Goal: Task Accomplishment & Management: Manage account settings

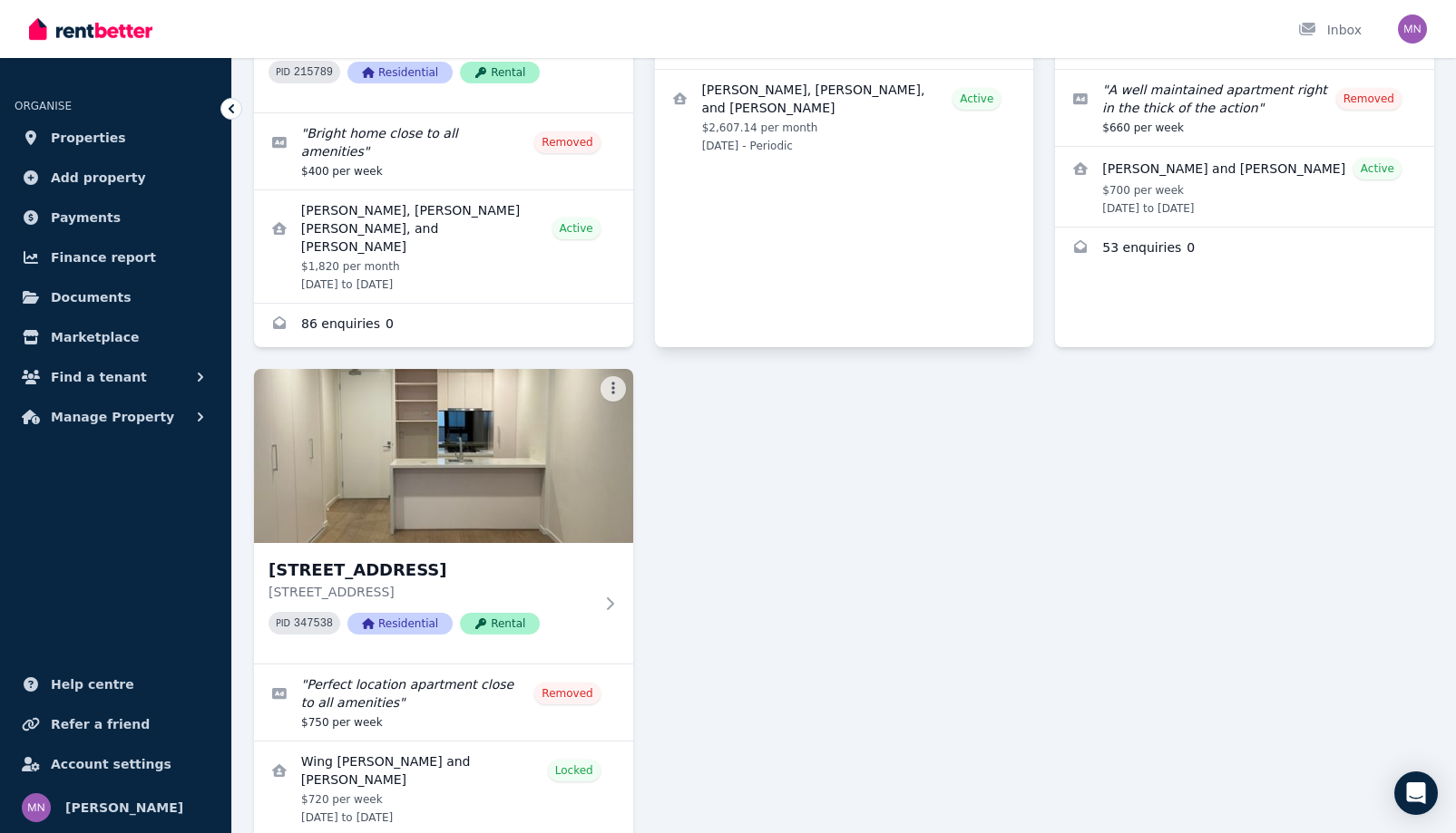
scroll to position [181, 0]
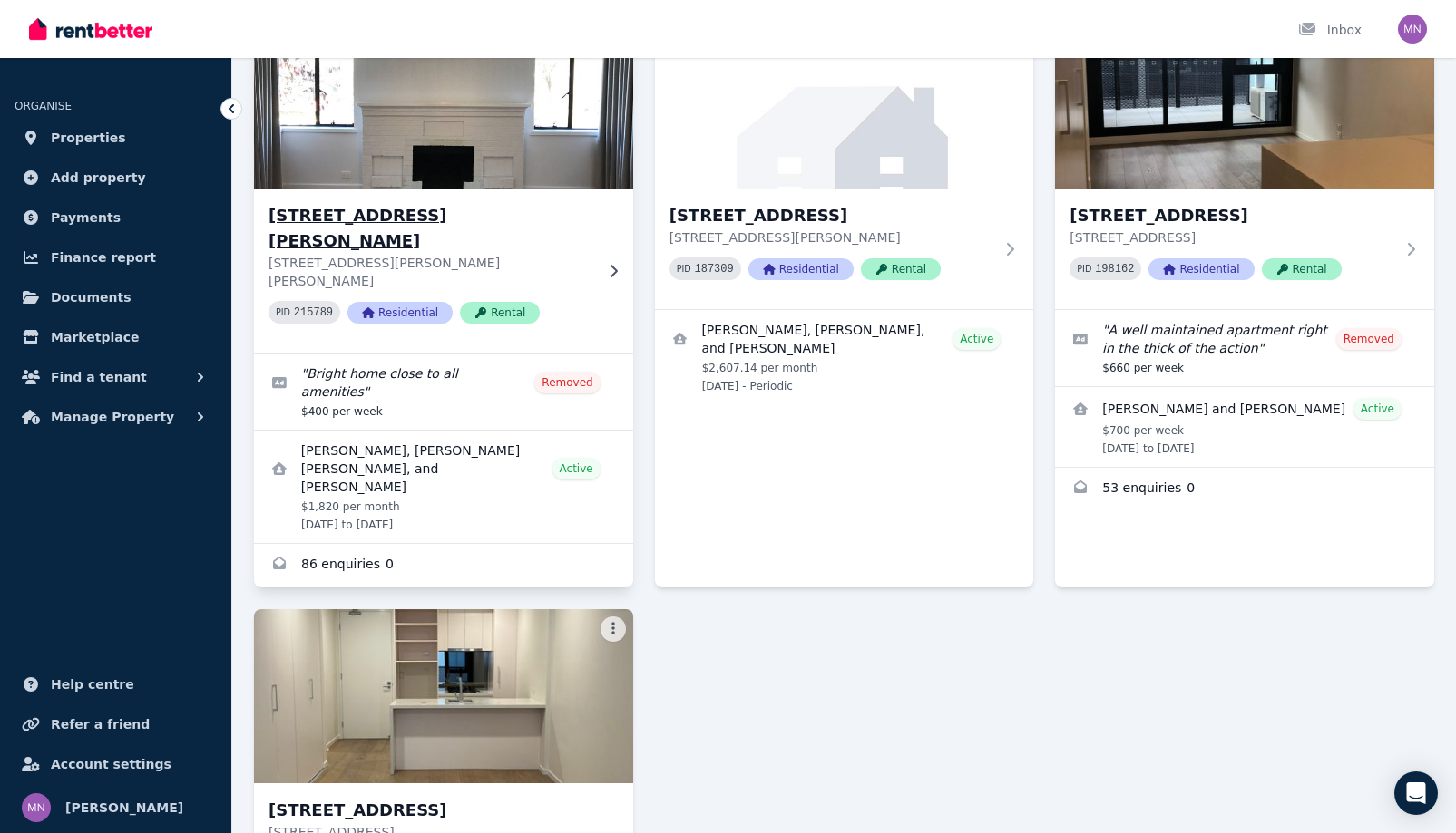
click at [623, 288] on div "[STREET_ADDRESS][GEOGRAPHIC_DATA][PERSON_NAME][STREET_ADDRESS][PERSON_NAME][PER…" at bounding box center [443, 270] width 379 height 164
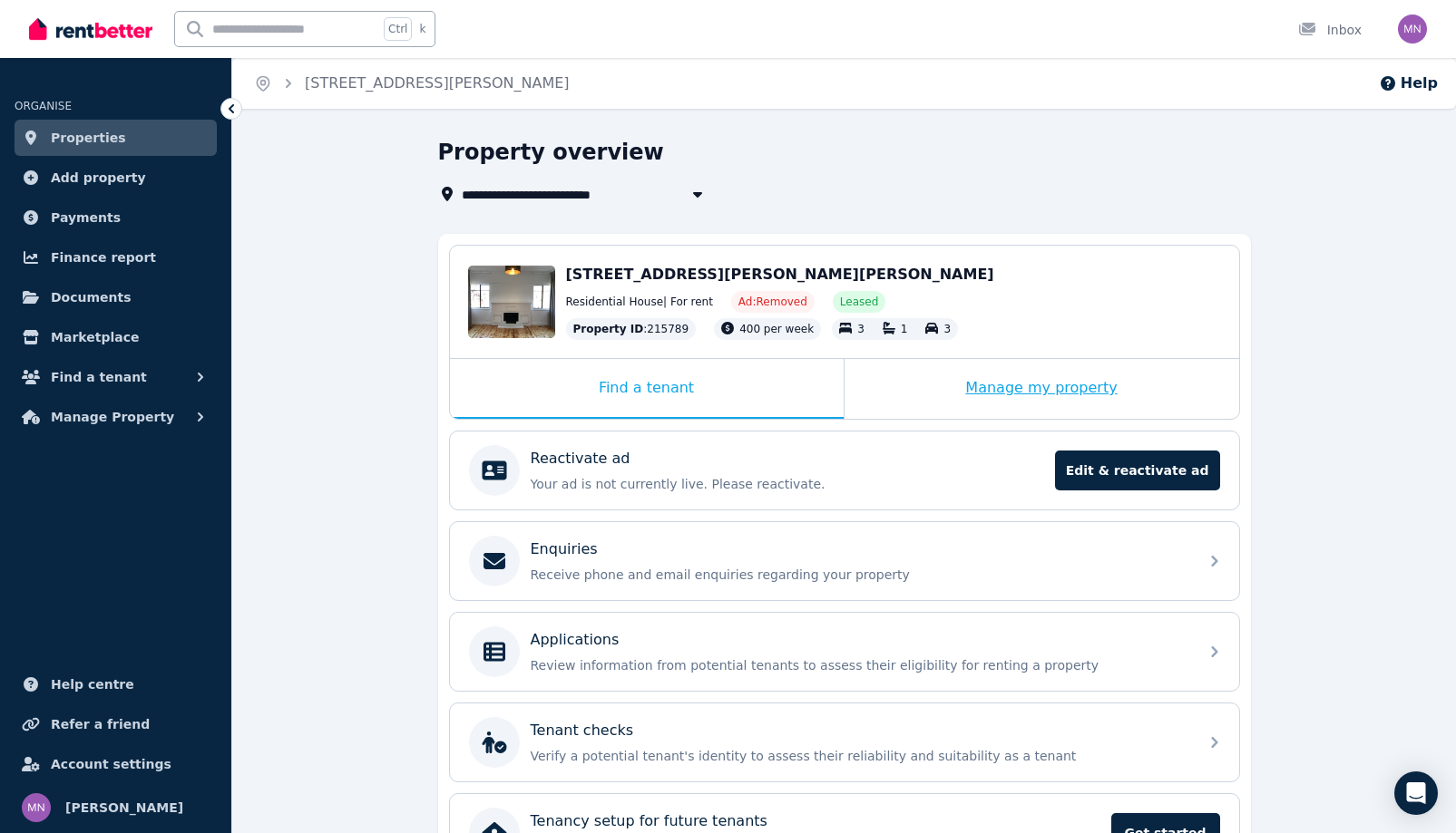
click at [1105, 418] on div "Manage my property" at bounding box center [1041, 389] width 395 height 60
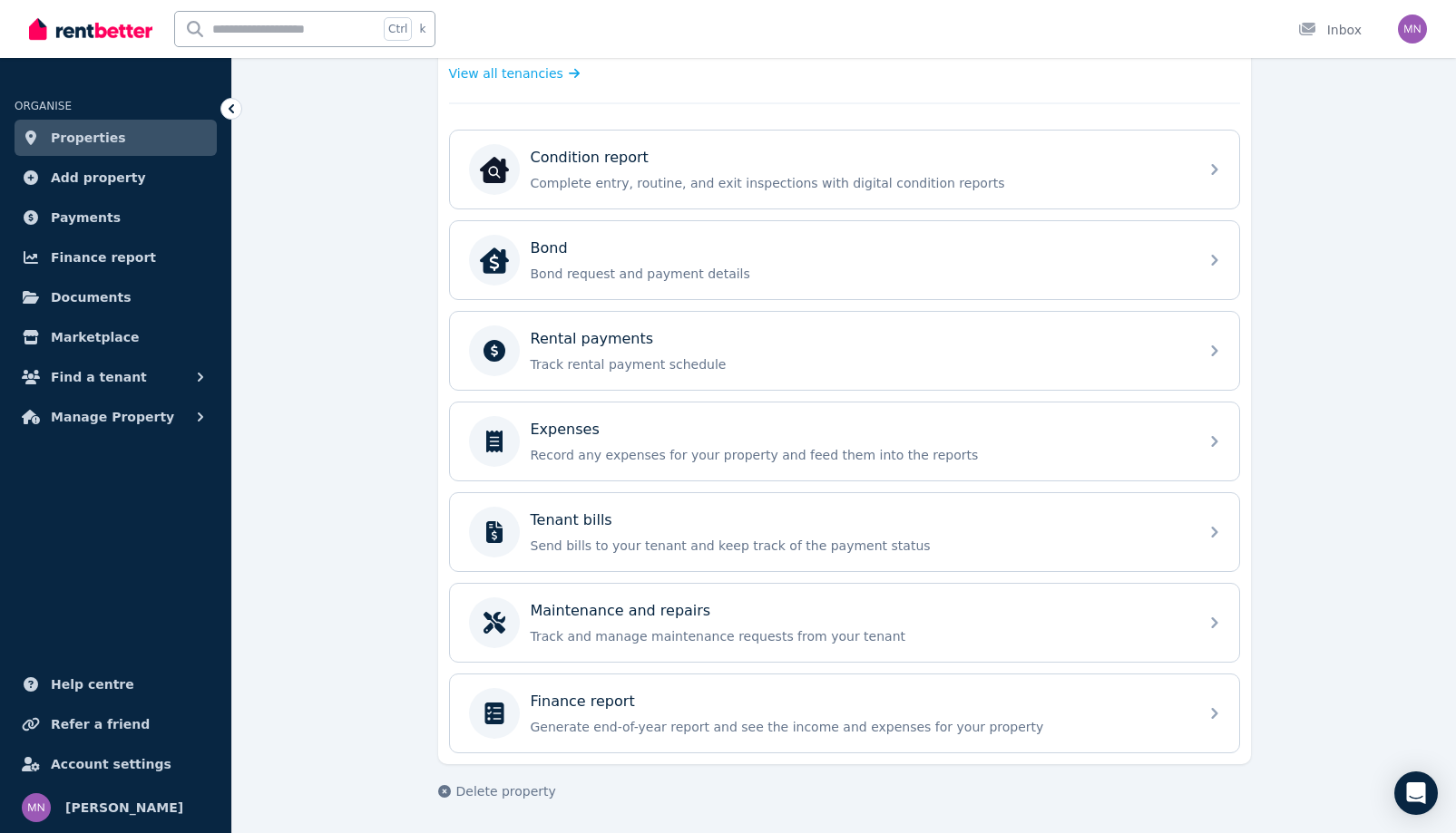
scroll to position [634, 0]
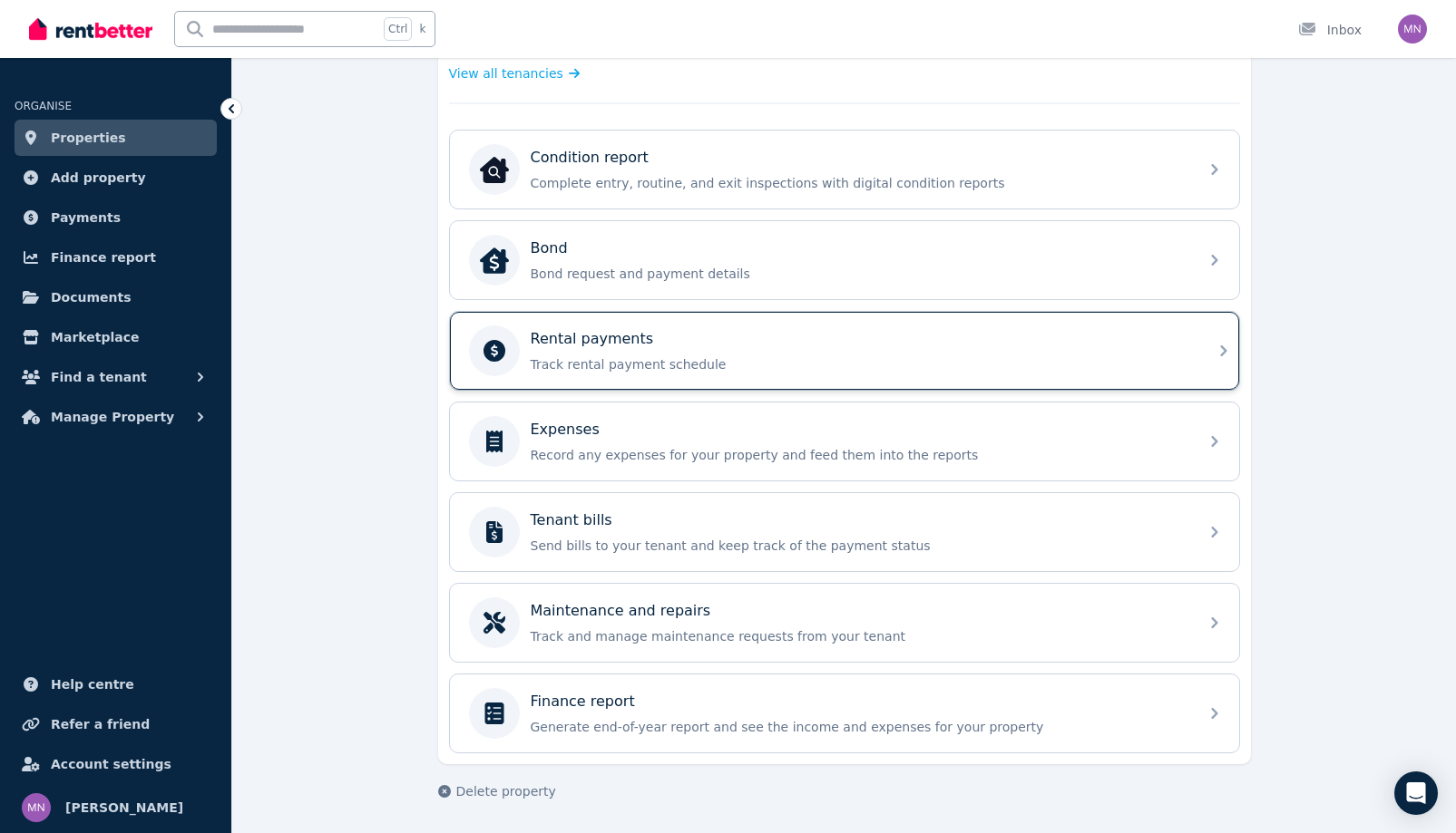
click at [1234, 362] on icon at bounding box center [1223, 351] width 22 height 22
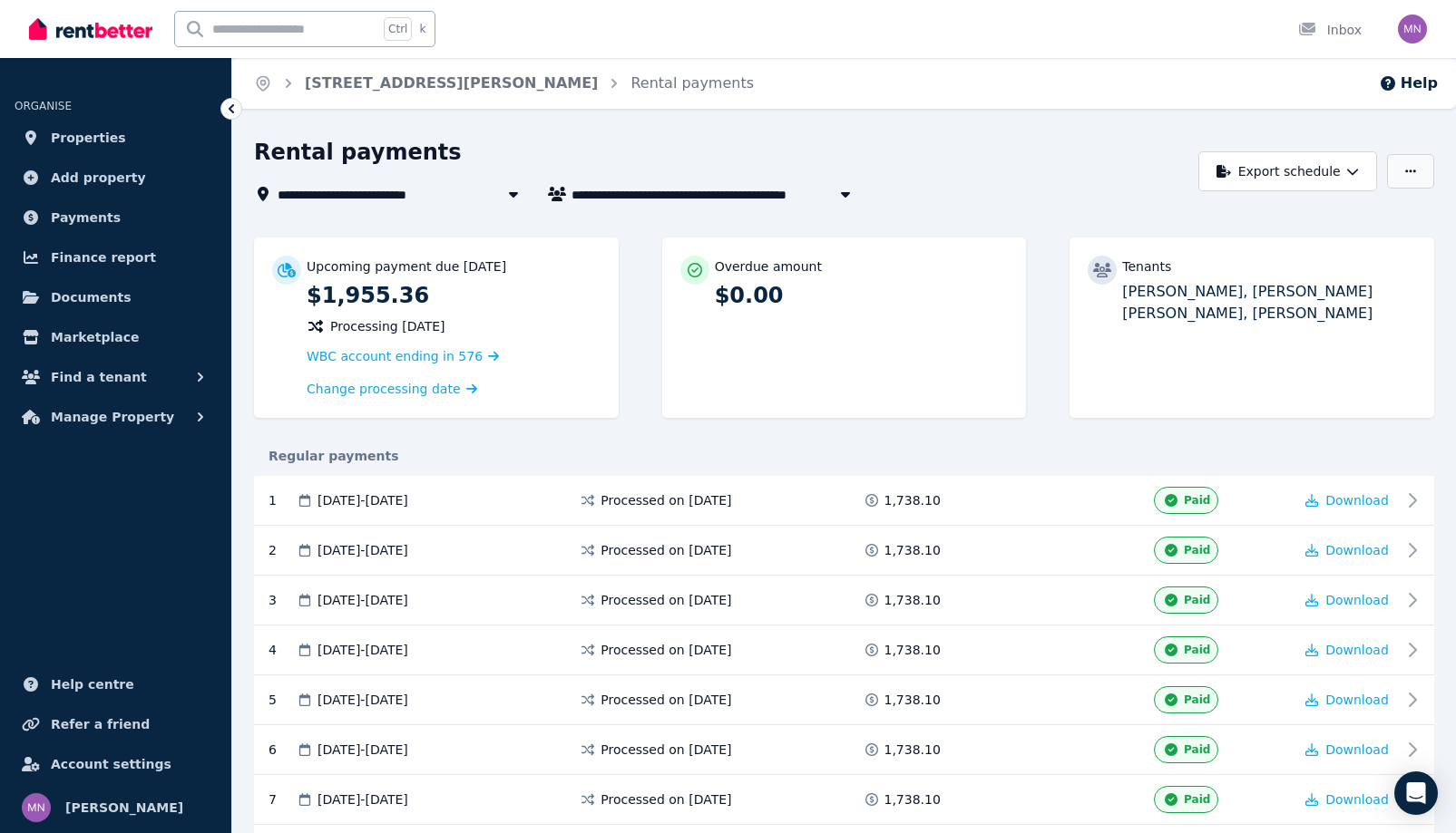
click at [1405, 178] on icon "button" at bounding box center [1410, 171] width 11 height 13
click at [1080, 172] on div "Rental payments" at bounding box center [720, 155] width 934 height 35
click at [586, 91] on link "61 Condon Street, Kennington" at bounding box center [451, 83] width 293 height 17
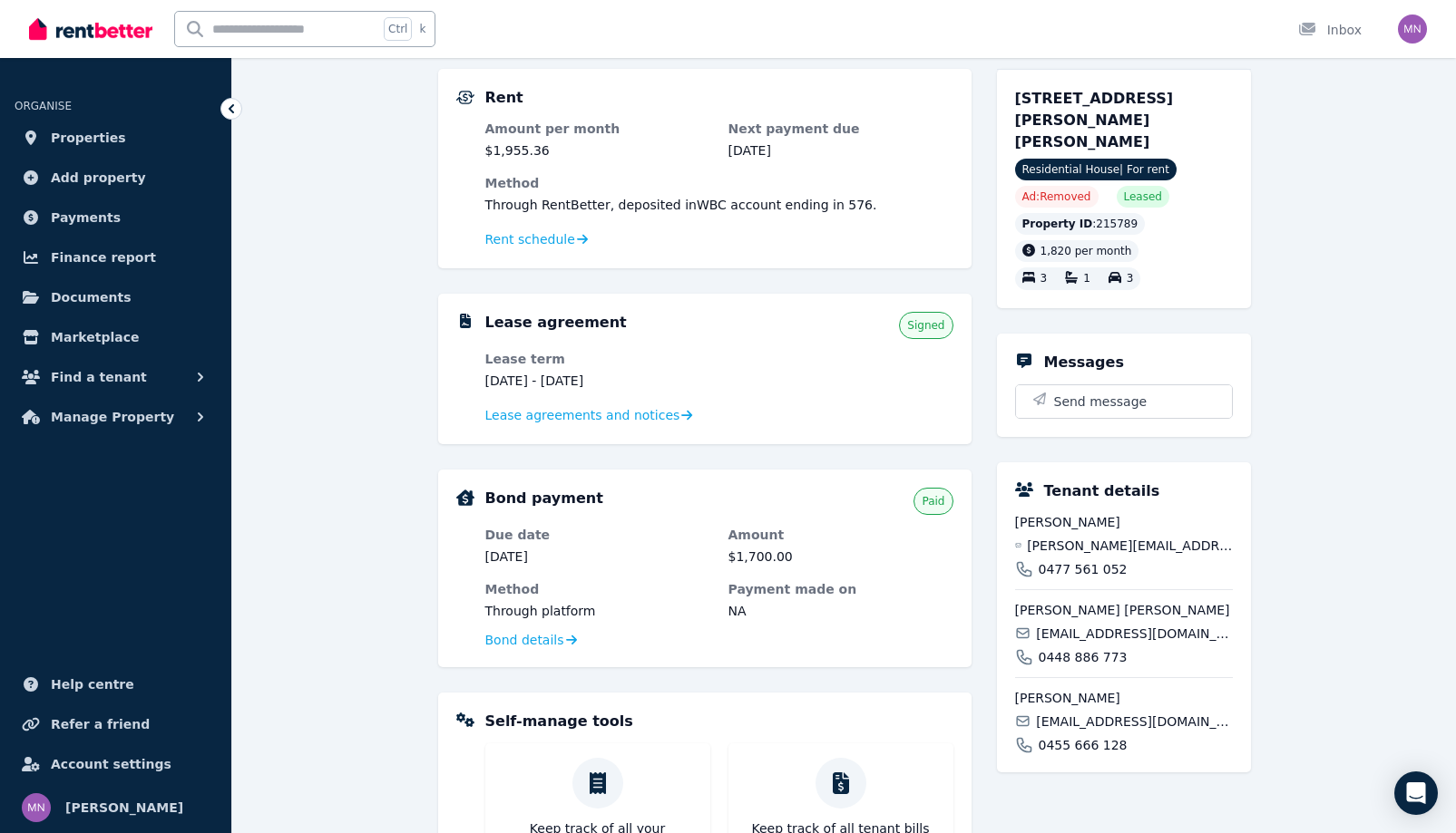
scroll to position [75, 0]
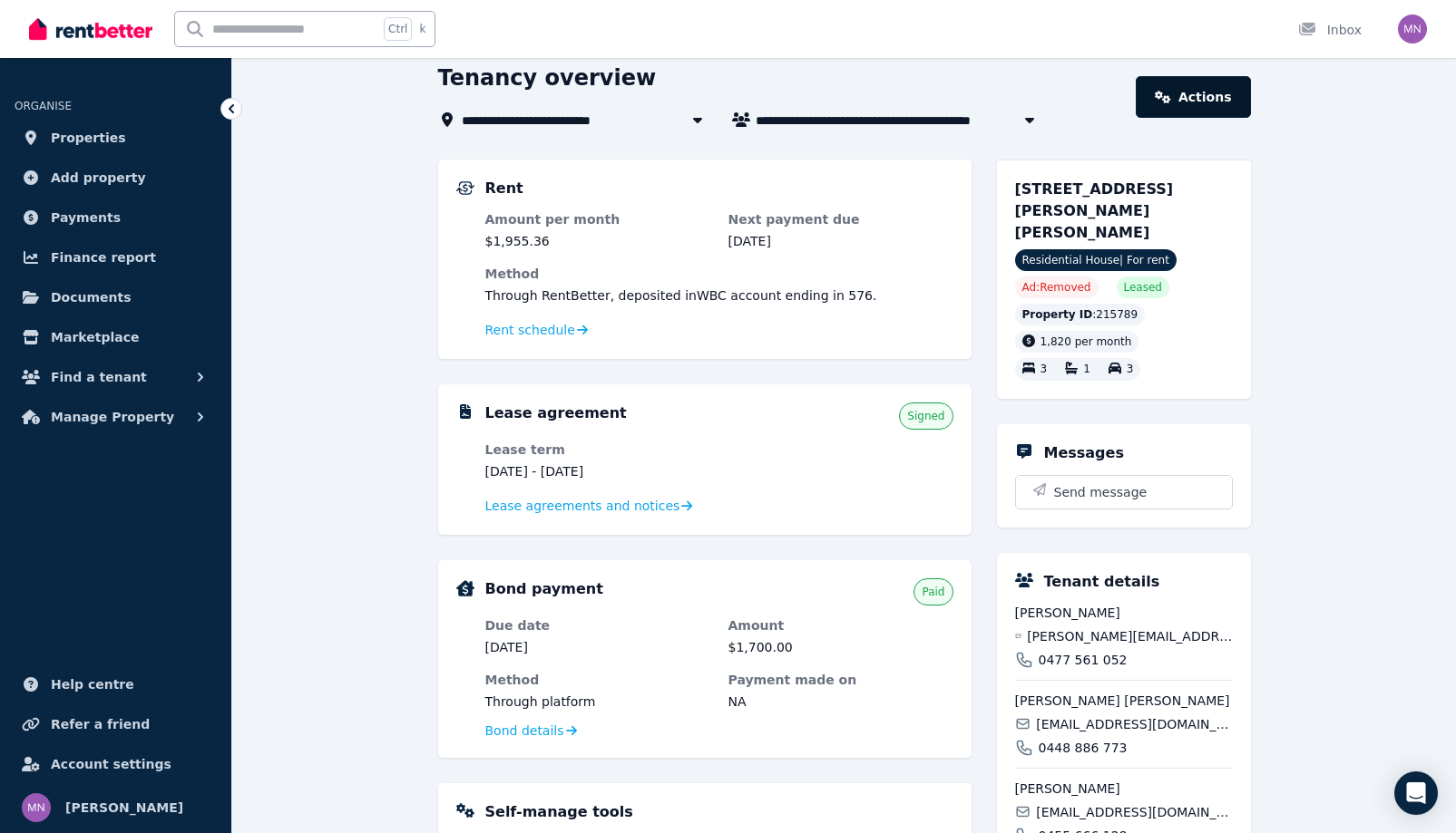
click at [1250, 118] on link "Actions" at bounding box center [1192, 97] width 114 height 42
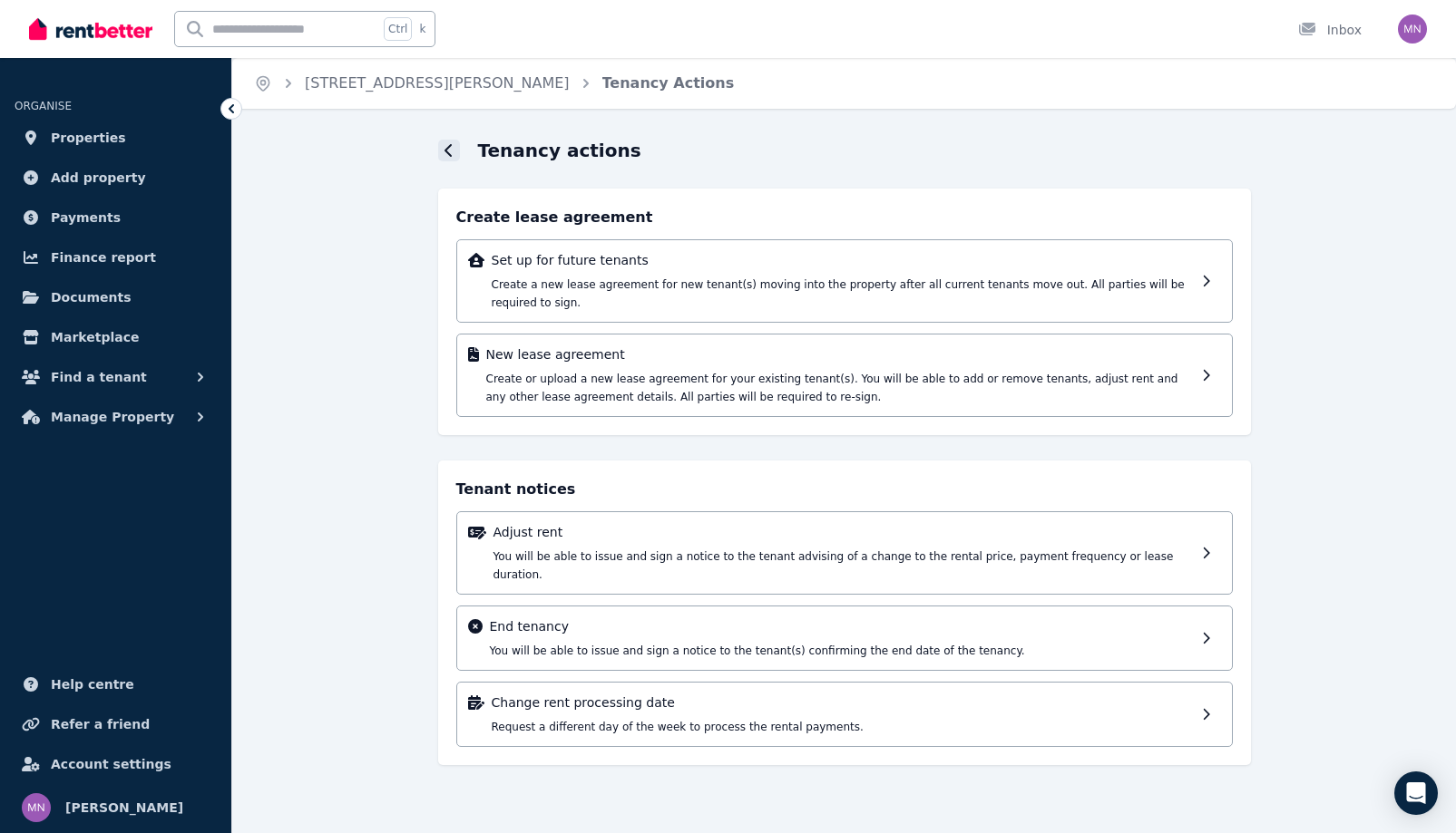
click at [438, 161] on div at bounding box center [449, 150] width 22 height 22
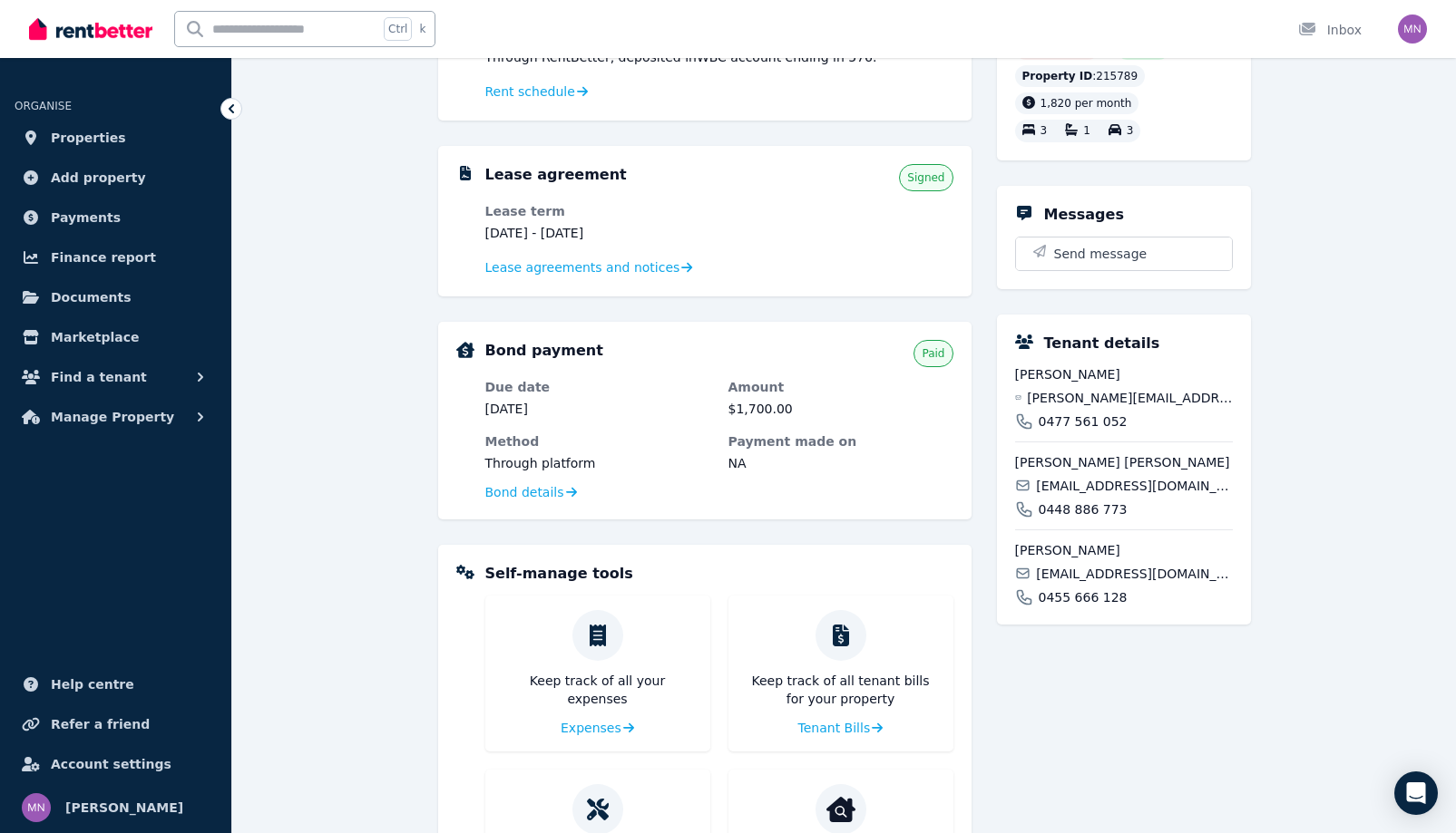
scroll to position [363, 0]
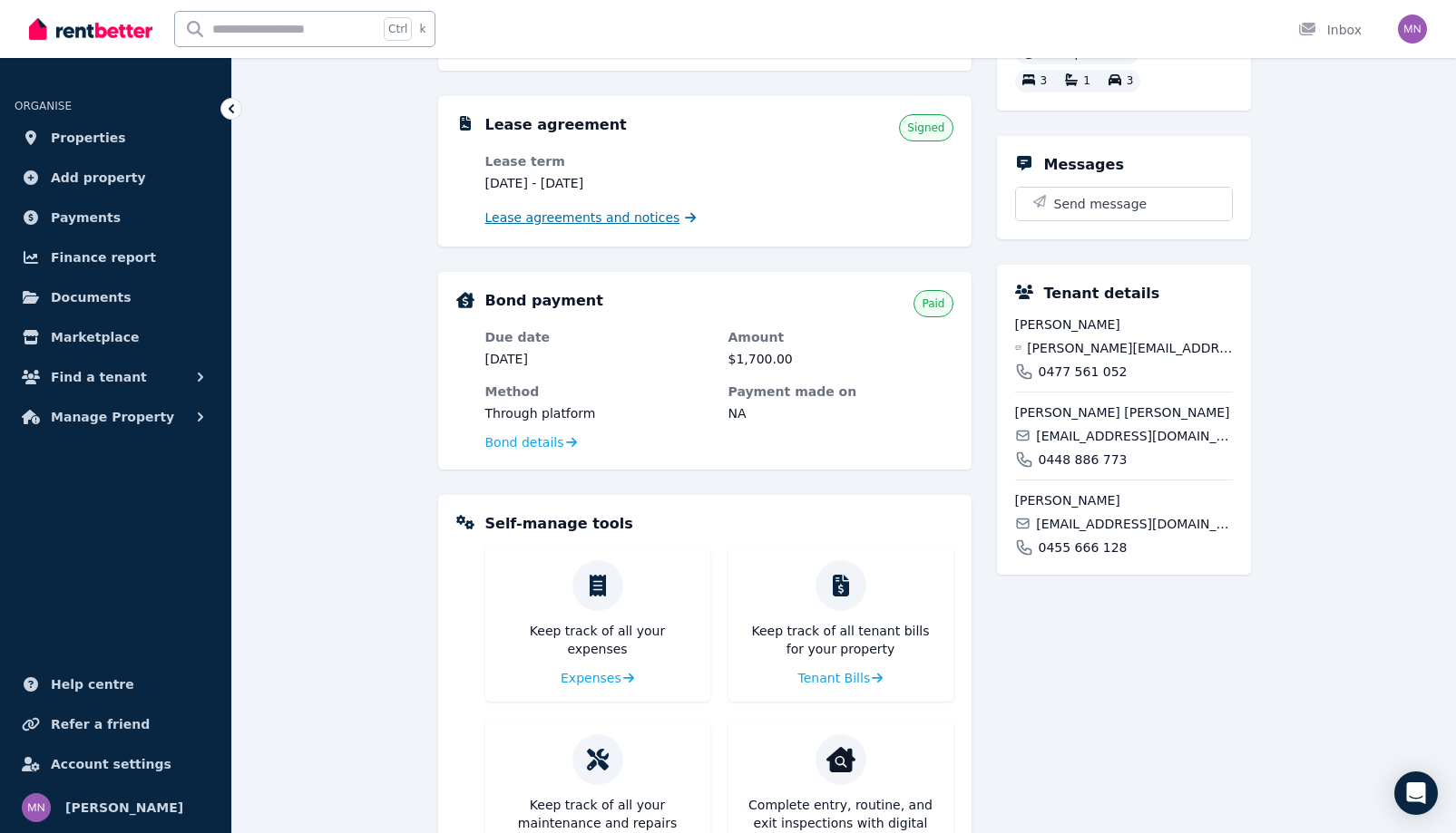
click at [600, 227] on span "Lease agreements and notices" at bounding box center [583, 218] width 195 height 18
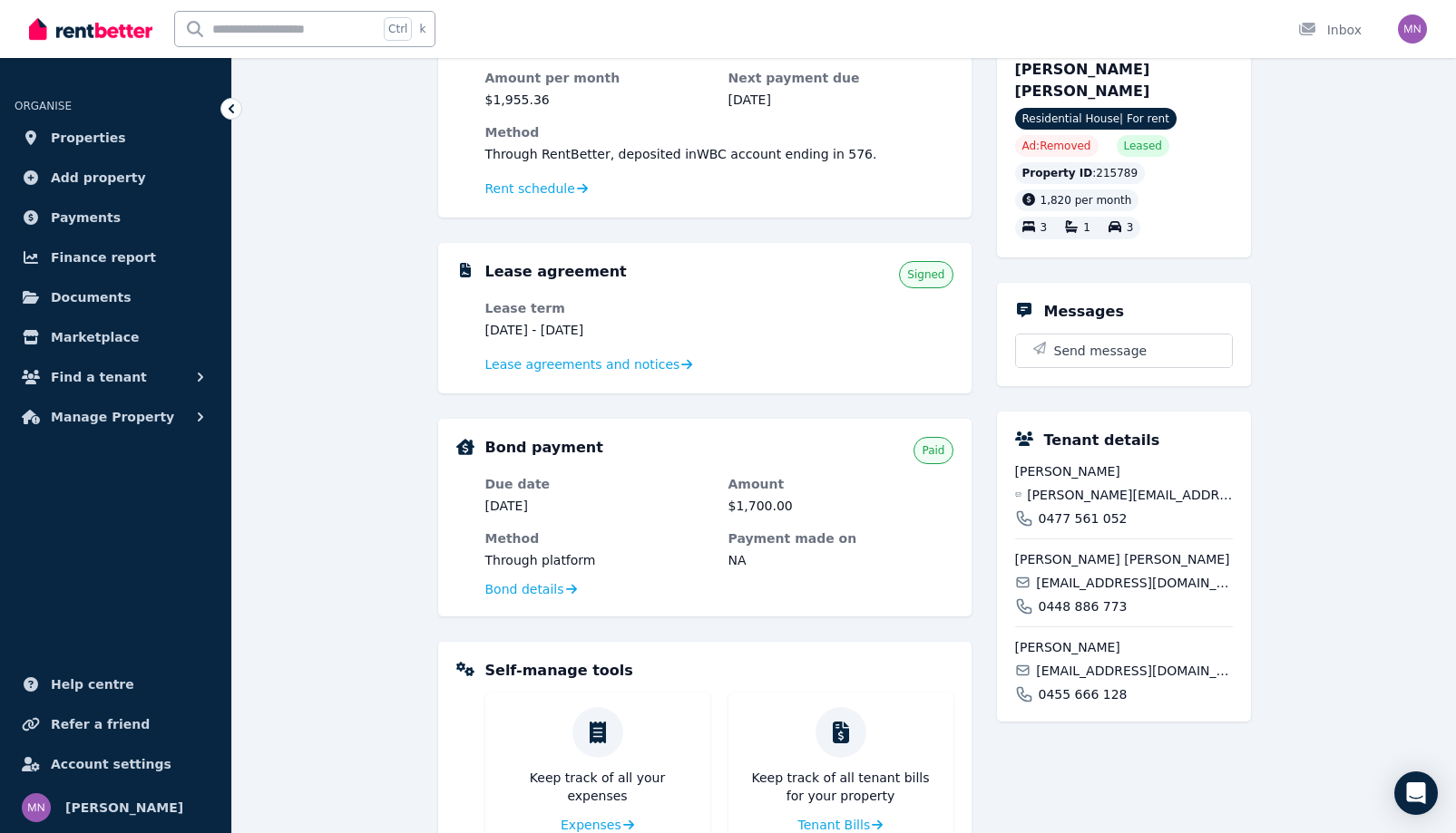
scroll to position [181, 0]
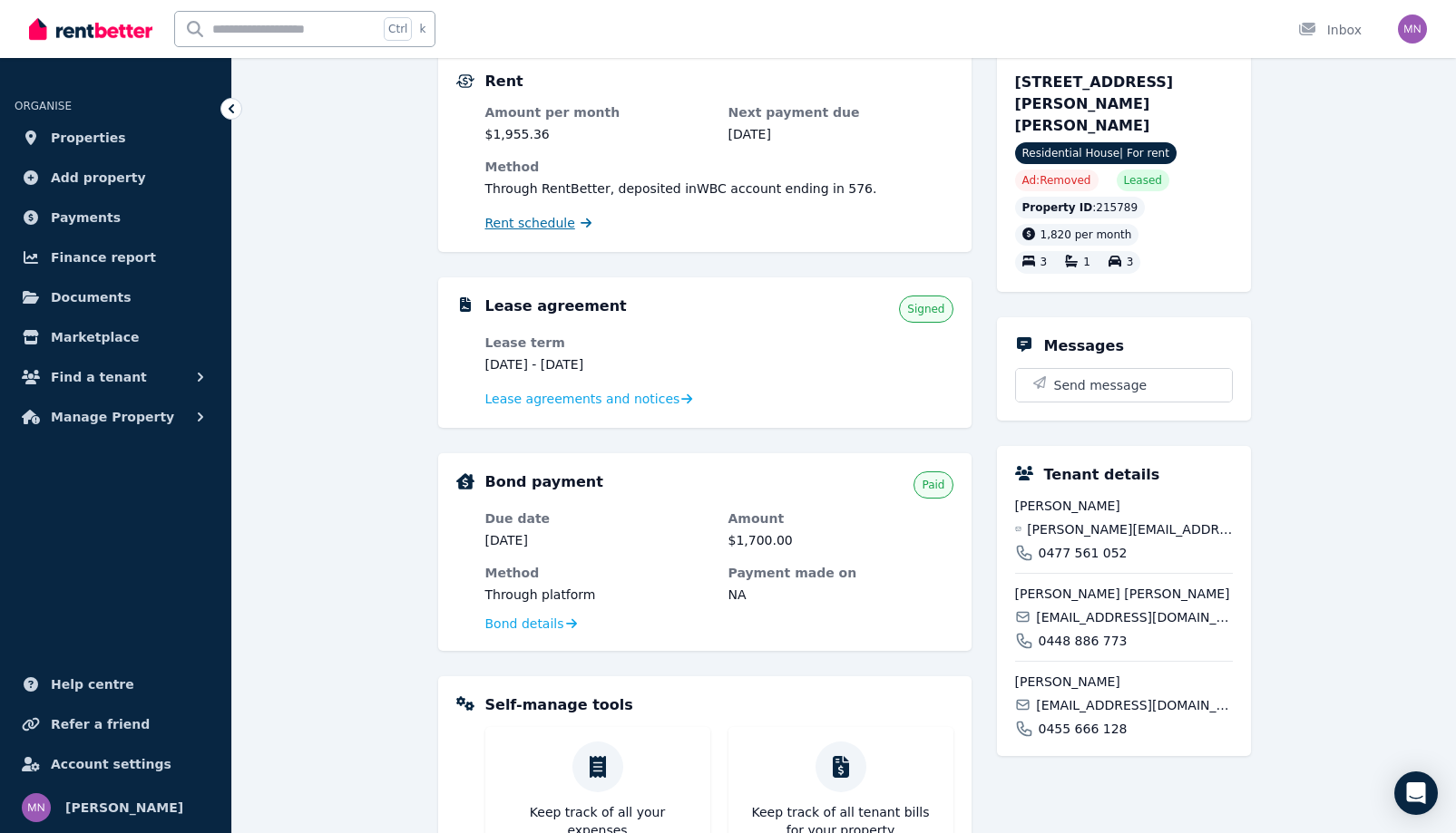
click at [485, 232] on span "Rent schedule" at bounding box center [530, 223] width 90 height 18
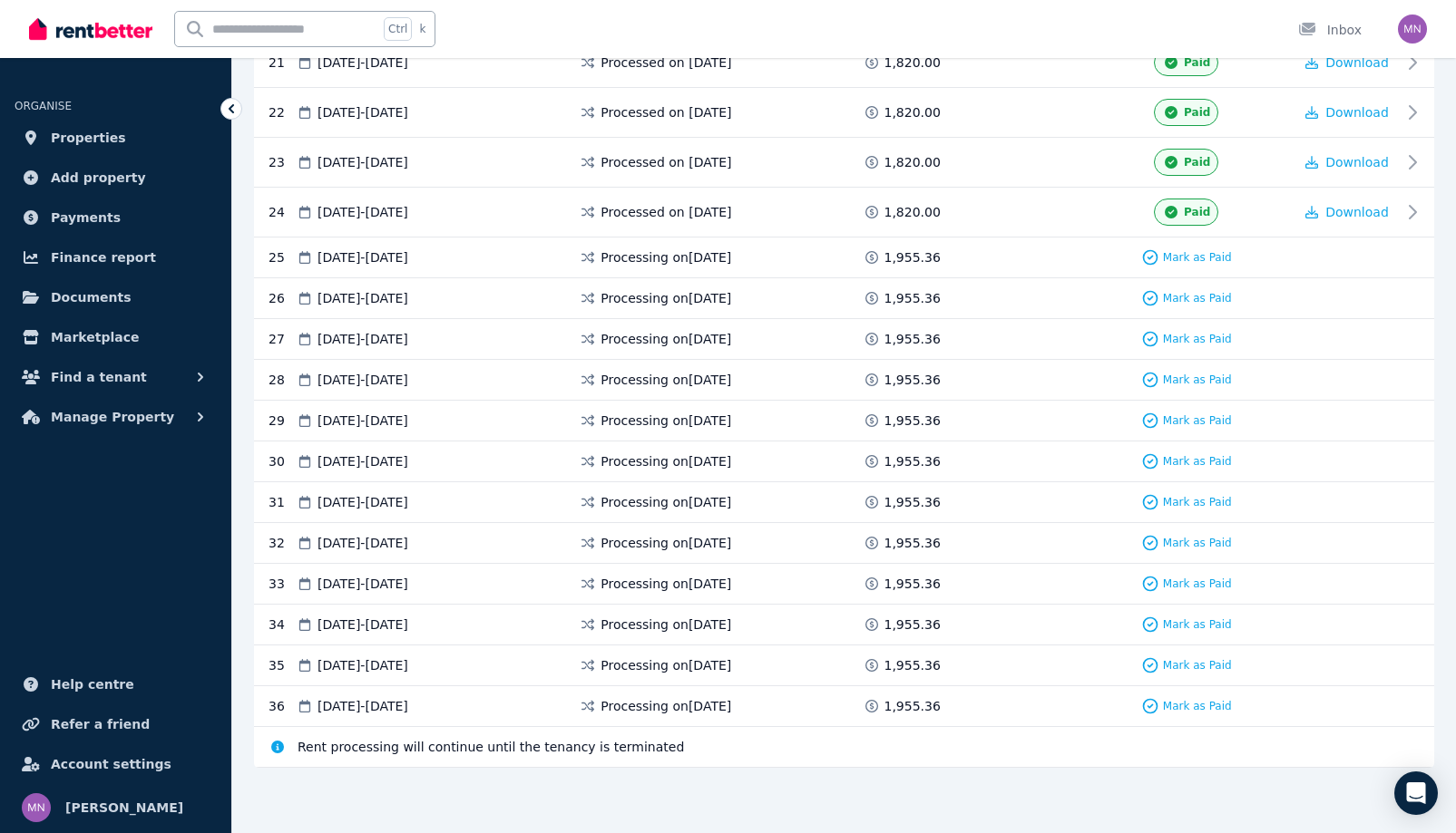
scroll to position [1904, 0]
click at [1399, 38] on img "button" at bounding box center [1411, 29] width 29 height 29
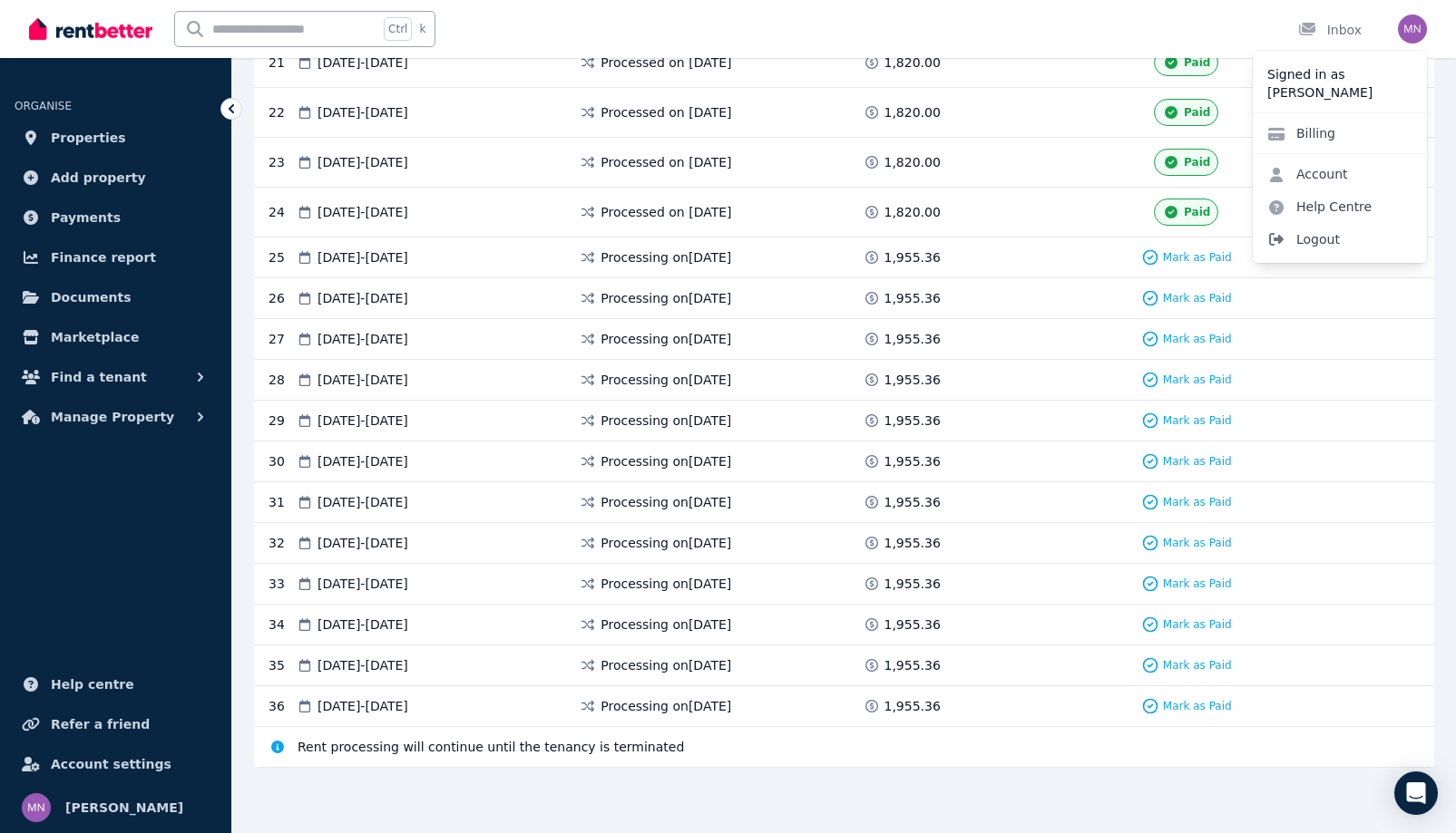
click at [1268, 255] on span "Logout" at bounding box center [1339, 239] width 174 height 33
